Goal: Find specific page/section: Find specific page/section

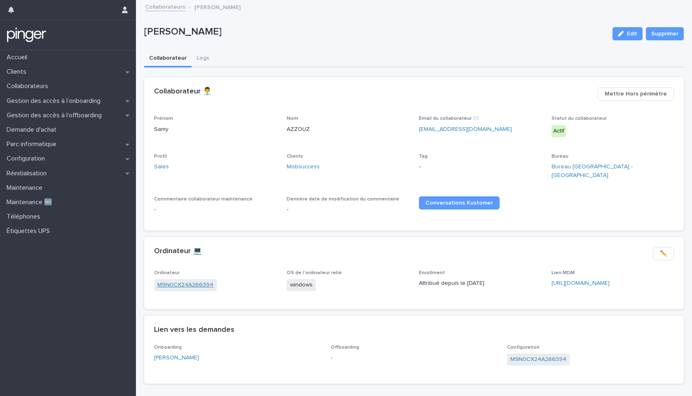
click at [194, 281] on link "M9N0CX24A266394" at bounding box center [185, 285] width 56 height 9
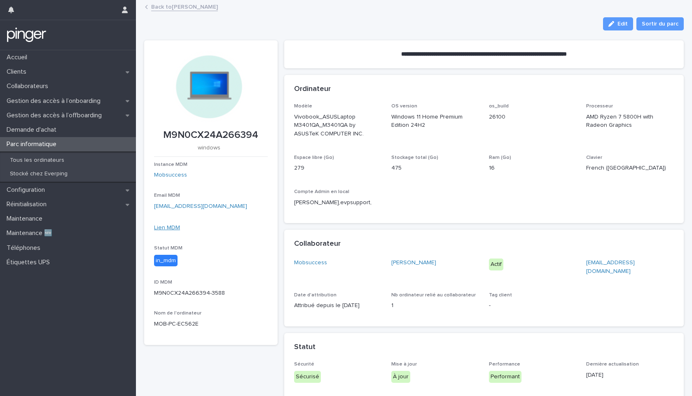
click at [169, 225] on link "Lien MDM" at bounding box center [167, 228] width 26 height 6
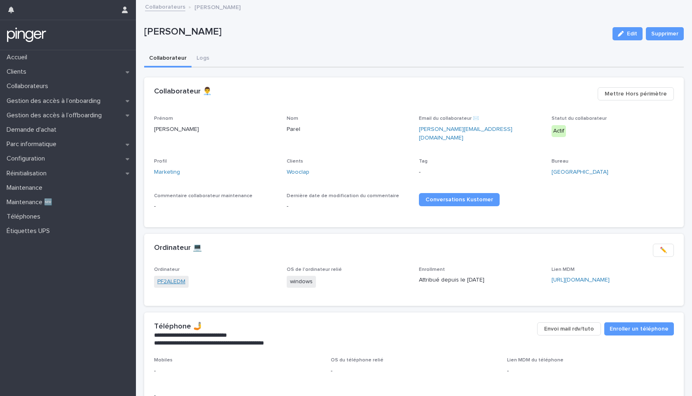
click at [171, 278] on link "PF2ALEDM" at bounding box center [171, 282] width 28 height 9
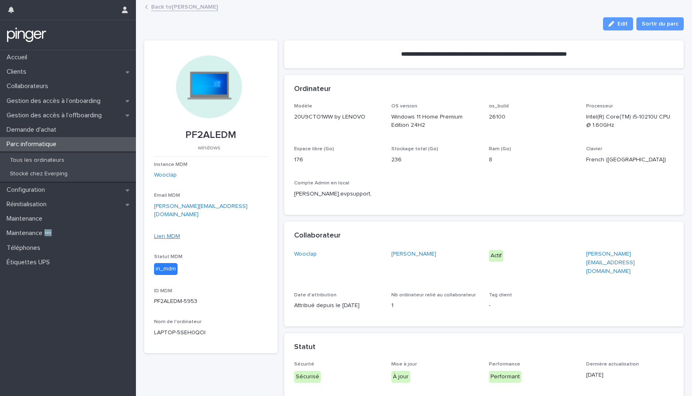
click at [171, 234] on link "Lien MDM" at bounding box center [167, 237] width 26 height 6
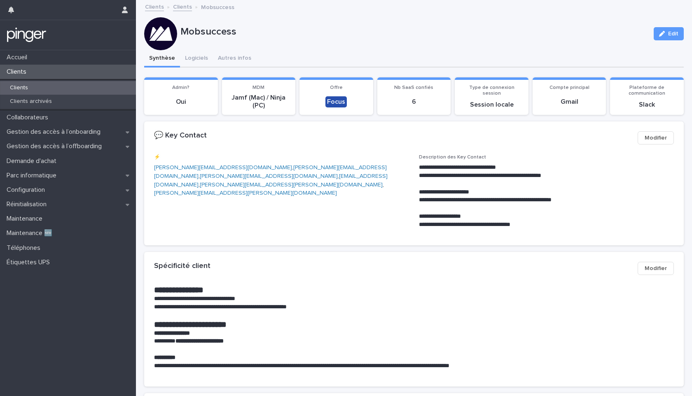
click at [35, 88] on div "Clients" at bounding box center [68, 88] width 136 height 14
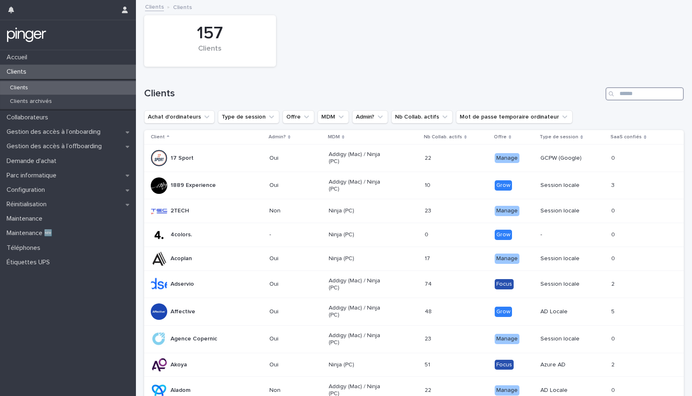
click at [623, 94] on input "Search" at bounding box center [645, 93] width 78 height 13
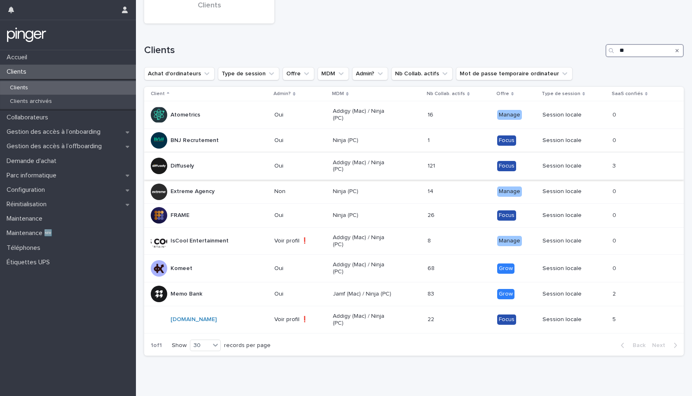
scroll to position [57, 0]
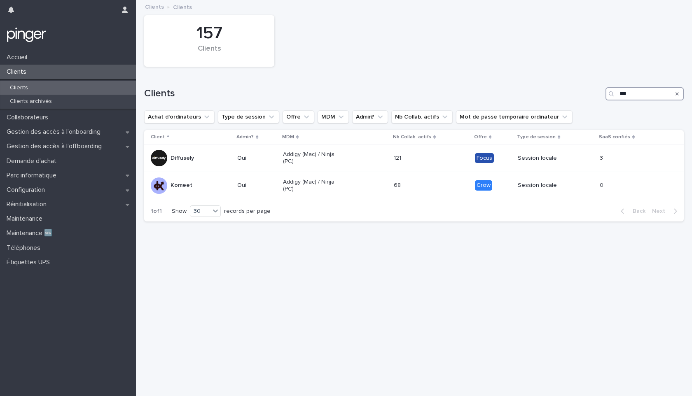
type input "***"
click at [43, 88] on div "Clients" at bounding box center [68, 88] width 136 height 14
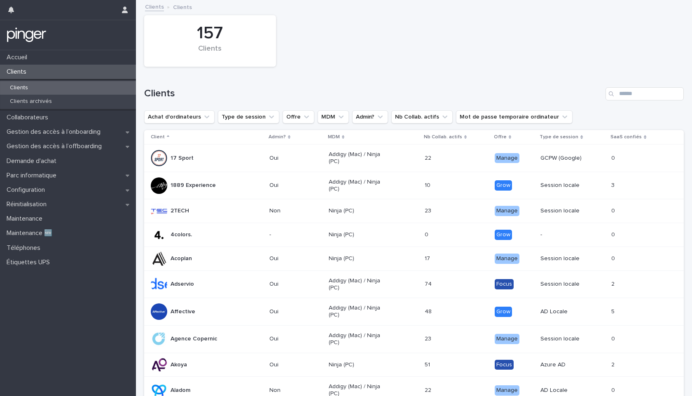
click at [43, 88] on div "Clients" at bounding box center [68, 88] width 136 height 14
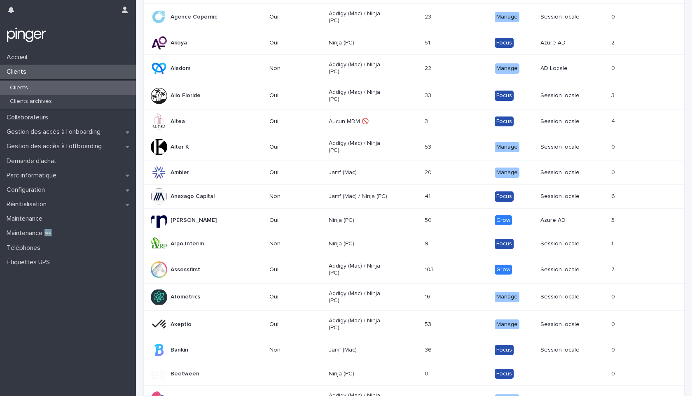
scroll to position [598, 0]
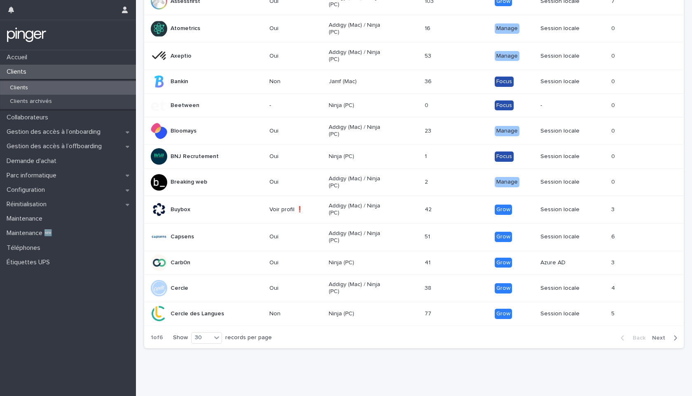
click at [656, 335] on span "Next" at bounding box center [661, 338] width 18 height 6
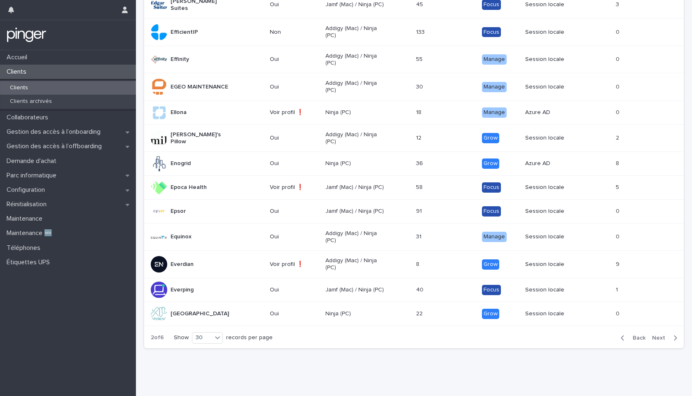
click at [656, 335] on span "Next" at bounding box center [661, 338] width 18 height 6
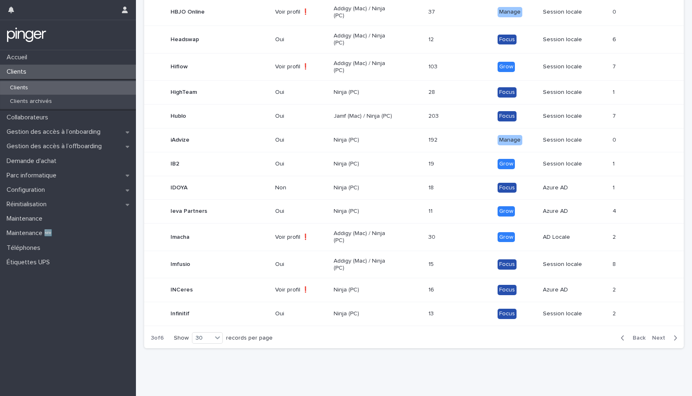
scroll to position [590, 0]
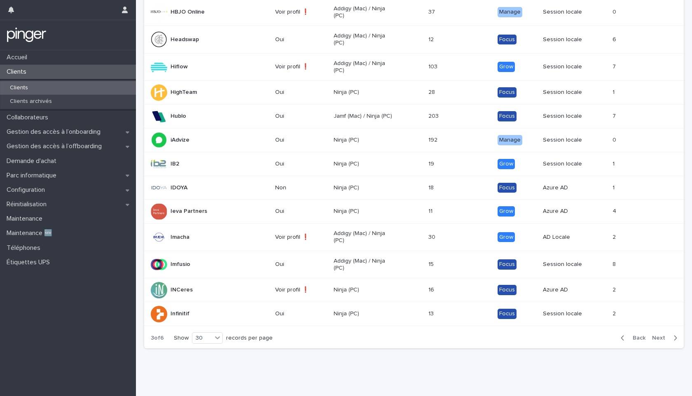
click at [656, 335] on span "Next" at bounding box center [661, 338] width 18 height 6
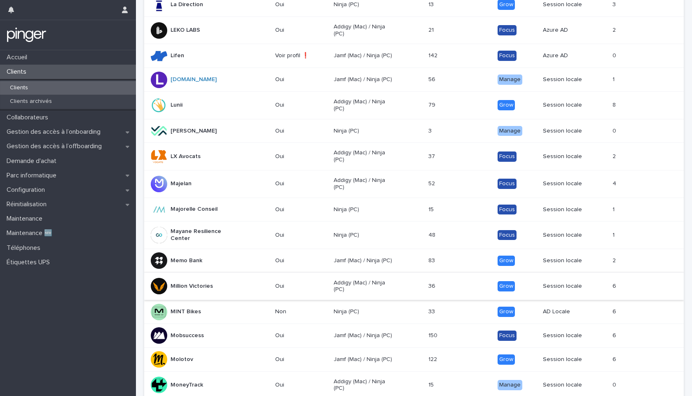
scroll to position [408, 0]
